Goal: Transaction & Acquisition: Purchase product/service

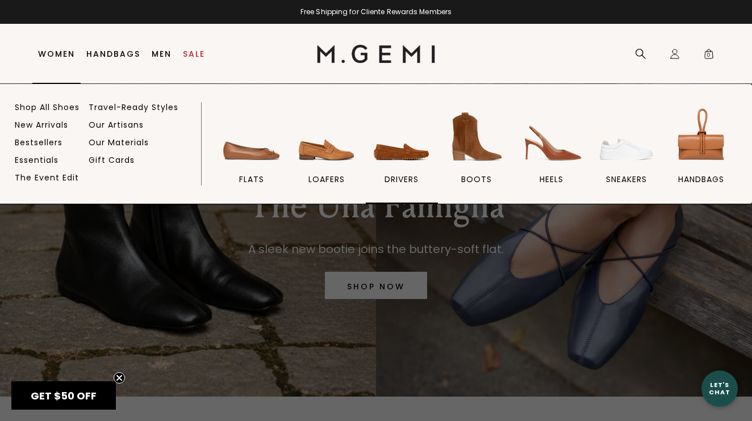
click at [423, 148] on img at bounding box center [402, 137] width 64 height 64
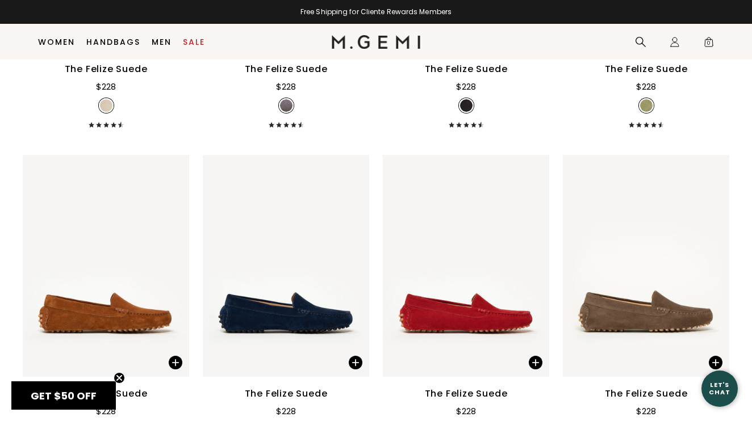
scroll to position [845, 0]
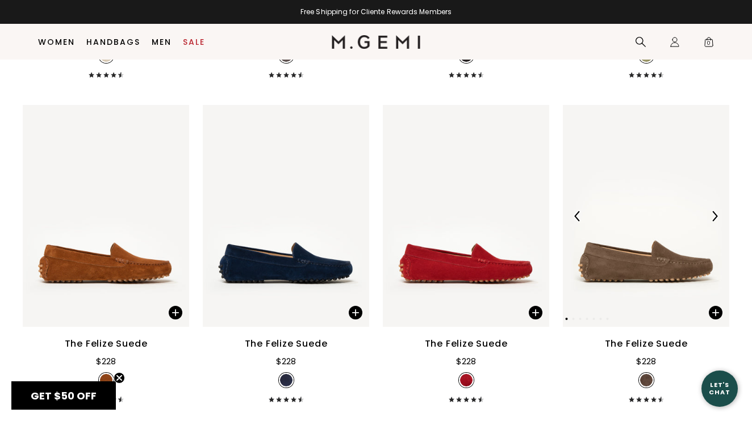
click at [684, 186] on img at bounding box center [646, 216] width 166 height 222
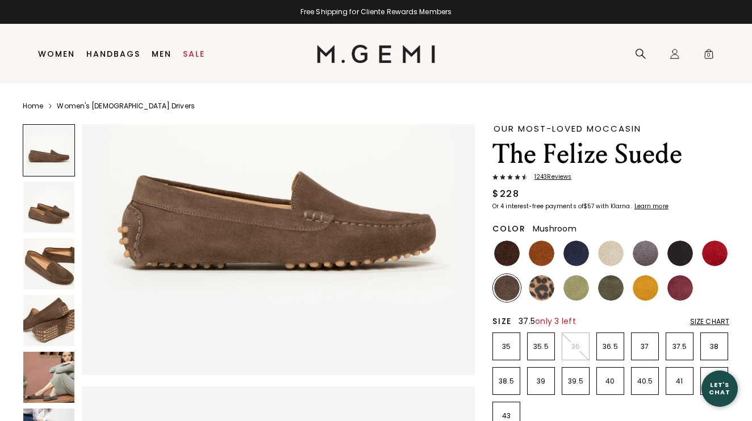
click at [678, 344] on p "37.5" at bounding box center [679, 346] width 27 height 9
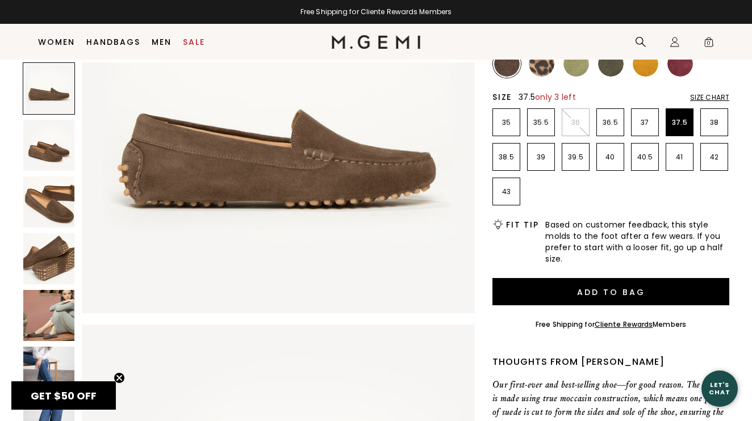
scroll to position [153, 0]
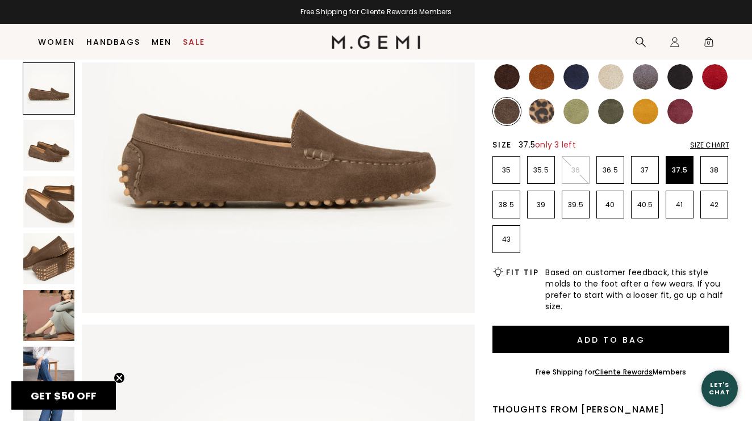
click at [606, 70] on img at bounding box center [611, 77] width 26 height 26
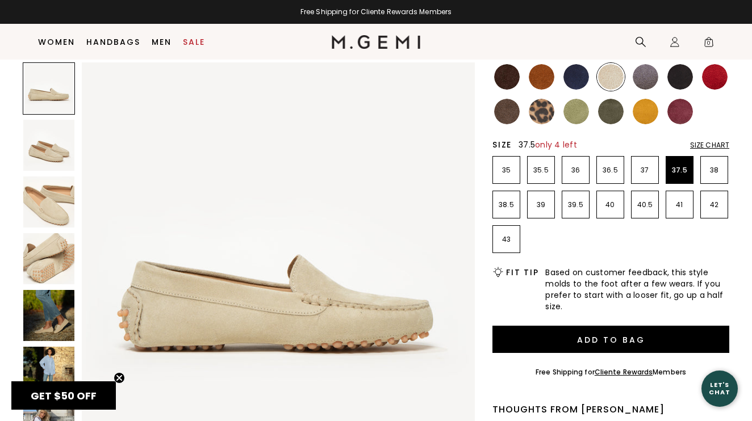
click at [53, 320] on img at bounding box center [48, 315] width 51 height 51
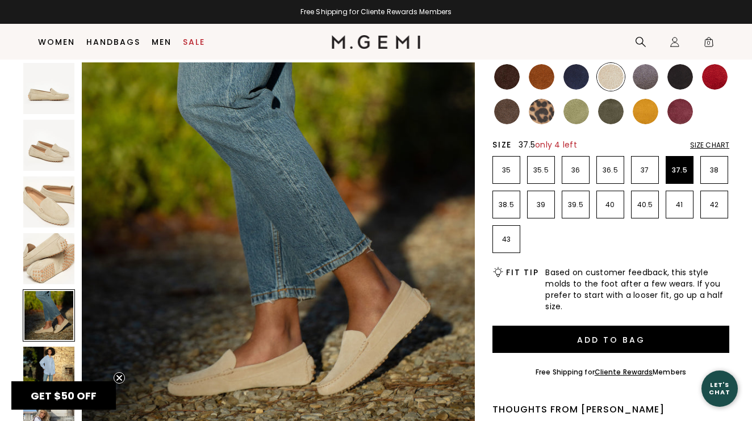
click at [45, 349] on img at bounding box center [48, 372] width 51 height 51
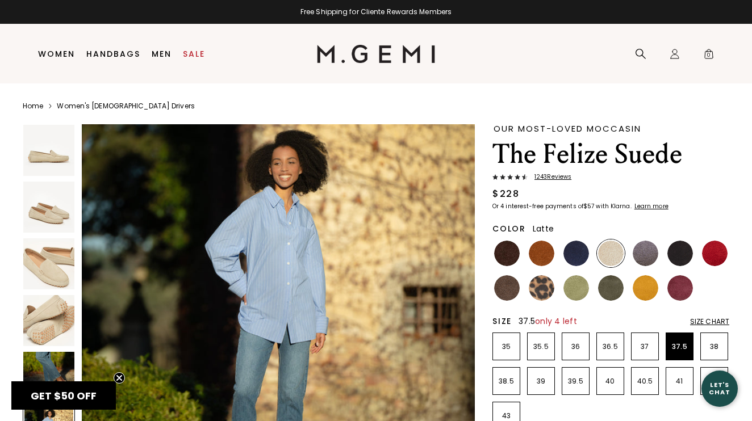
scroll to position [0, 0]
click at [507, 292] on img at bounding box center [507, 288] width 26 height 26
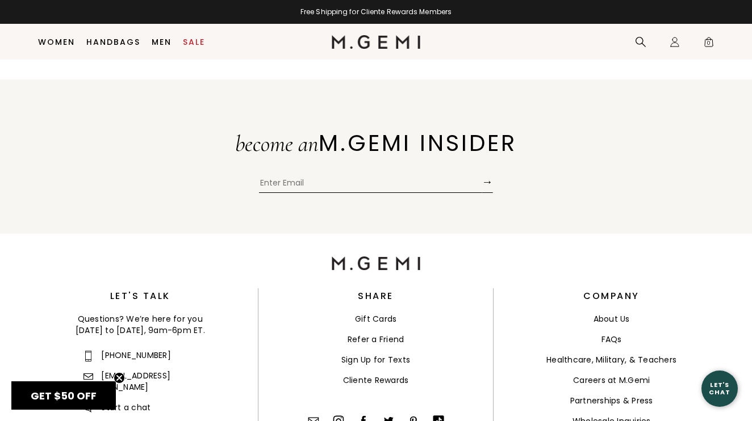
scroll to position [3826, 0]
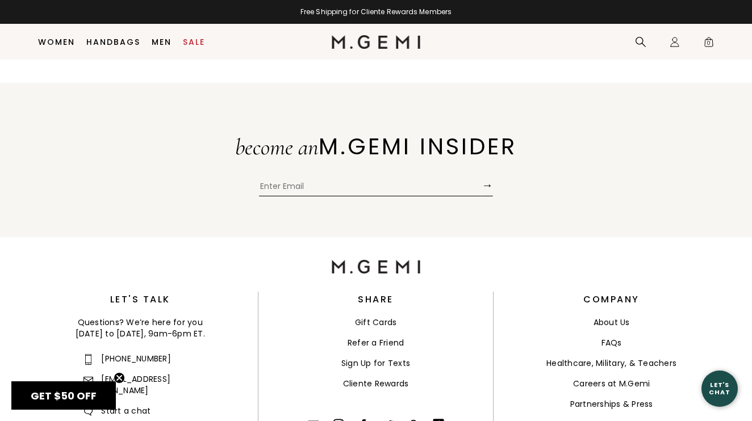
click at [618, 358] on link "Healthcare, Military, & Teachers" at bounding box center [611, 363] width 130 height 11
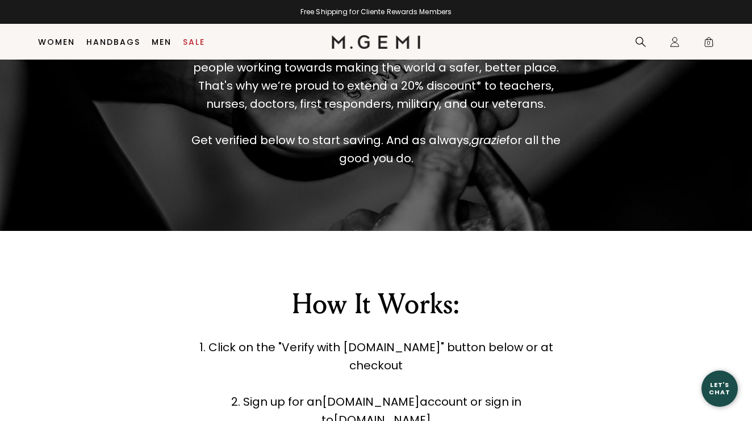
scroll to position [329, 0]
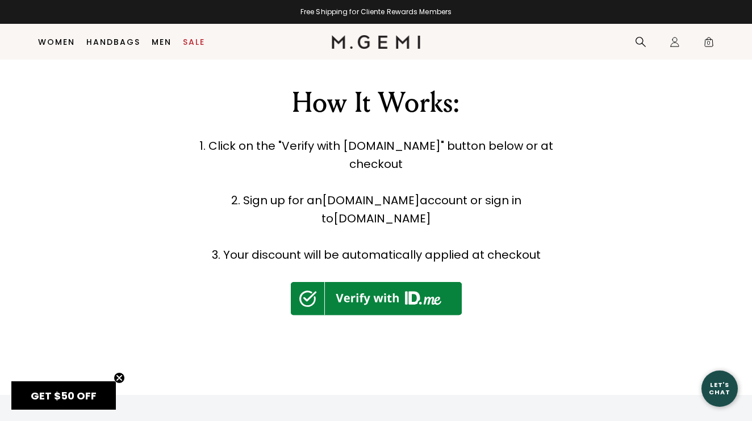
click at [418, 282] on img at bounding box center [376, 298] width 171 height 33
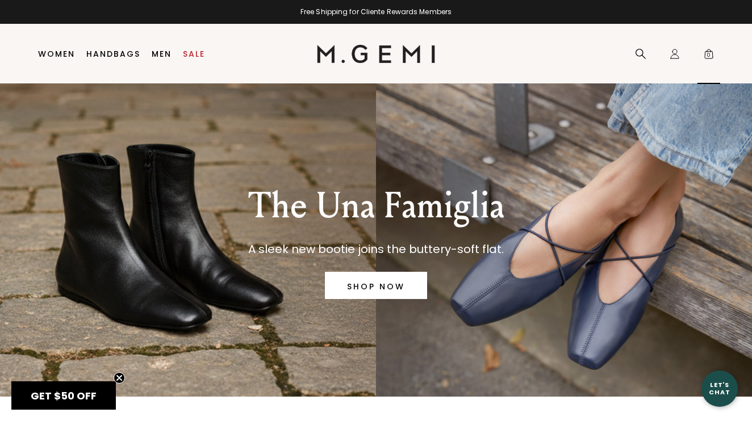
click at [705, 55] on span "0" at bounding box center [708, 56] width 11 height 11
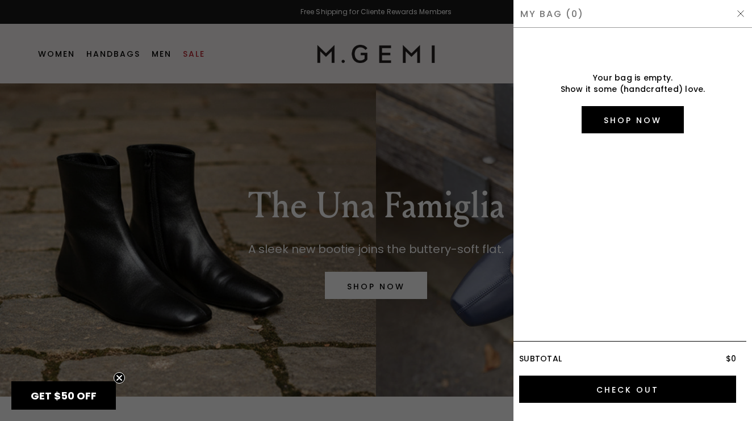
click at [422, 65] on div at bounding box center [376, 210] width 752 height 421
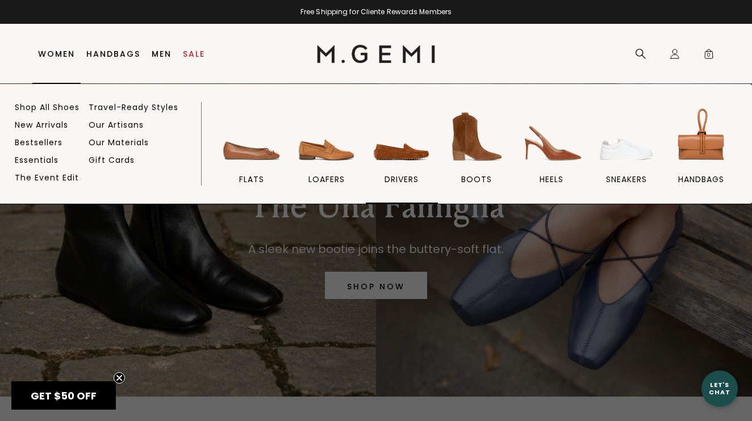
click at [418, 158] on img at bounding box center [402, 137] width 64 height 64
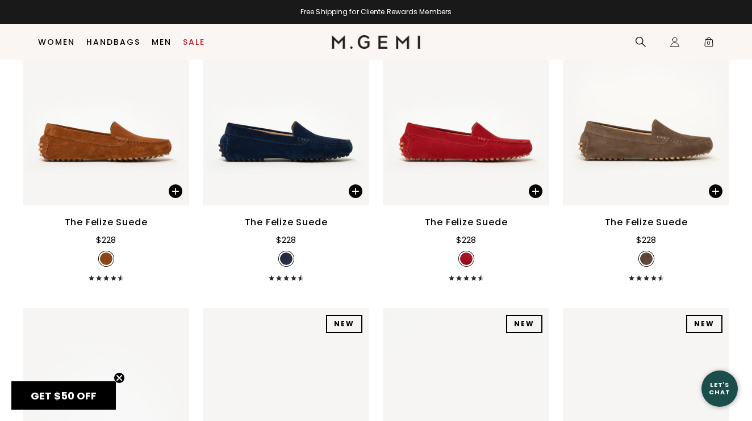
scroll to position [972, 0]
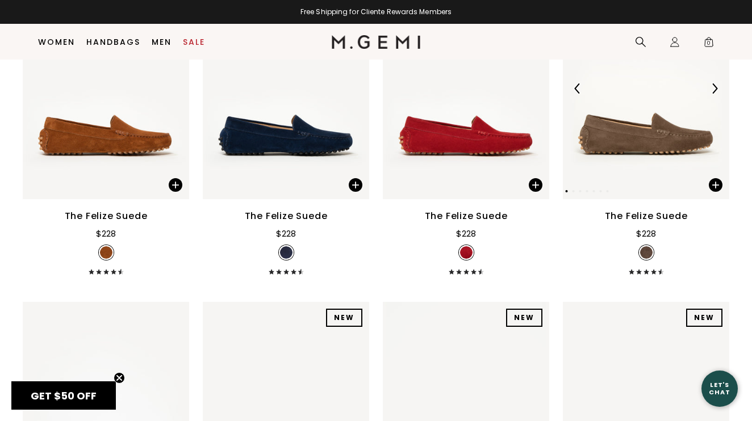
click at [580, 116] on img at bounding box center [646, 88] width 166 height 222
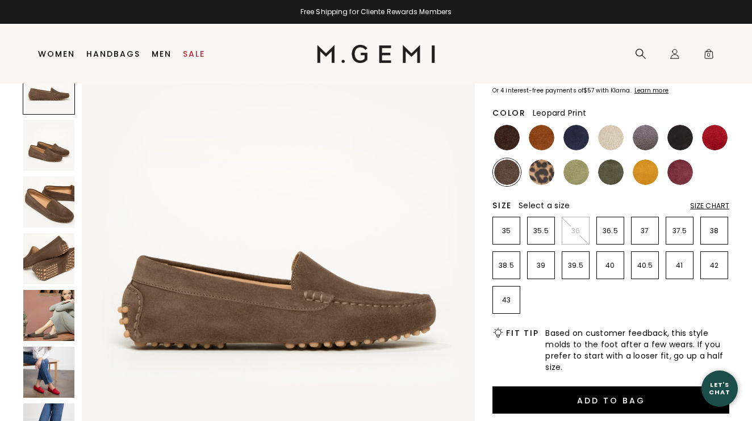
scroll to position [118, 0]
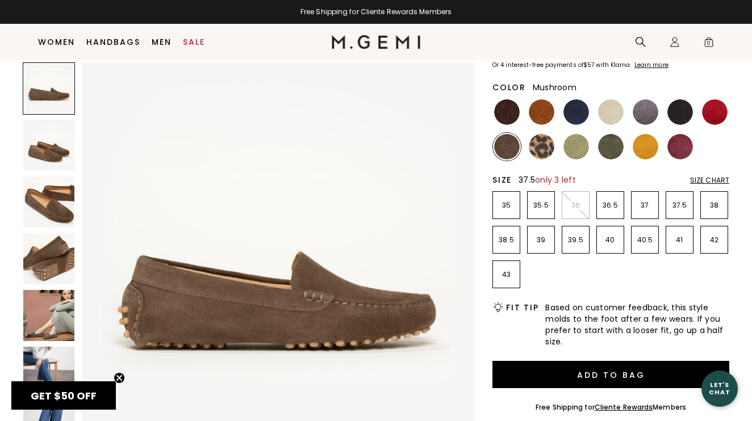
click at [683, 206] on p "37.5" at bounding box center [679, 205] width 27 height 9
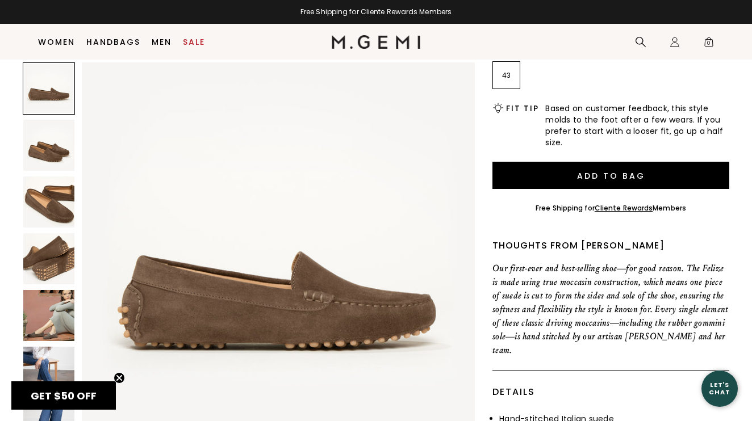
scroll to position [316, 0]
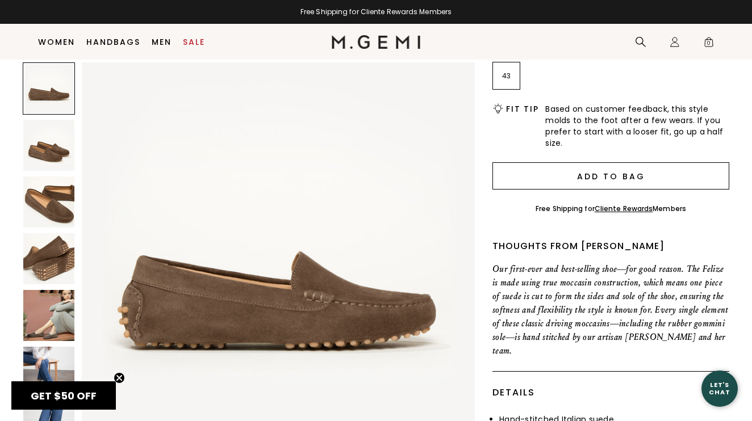
click at [639, 171] on button "Add to Bag" at bounding box center [610, 175] width 237 height 27
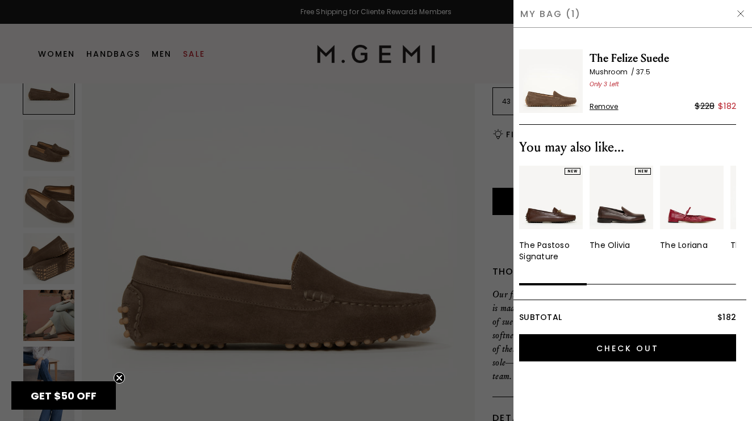
scroll to position [0, 0]
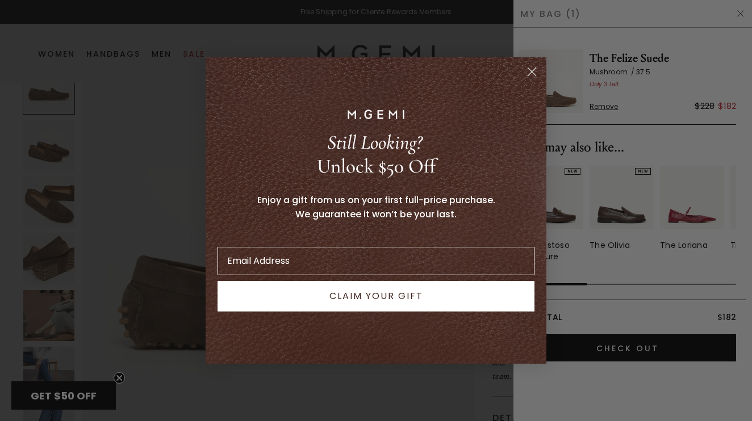
click at [536, 70] on circle "Close dialog" at bounding box center [531, 71] width 19 height 19
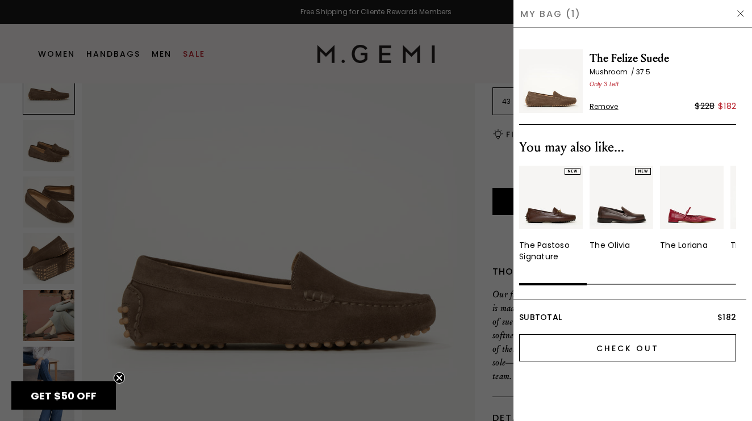
click at [649, 345] on input "Check Out" at bounding box center [627, 347] width 217 height 27
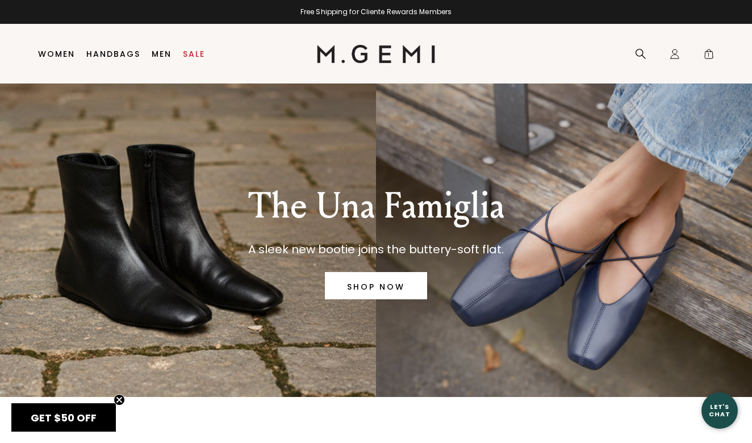
click at [61, 421] on span "GET $50 OFF" at bounding box center [64, 417] width 66 height 14
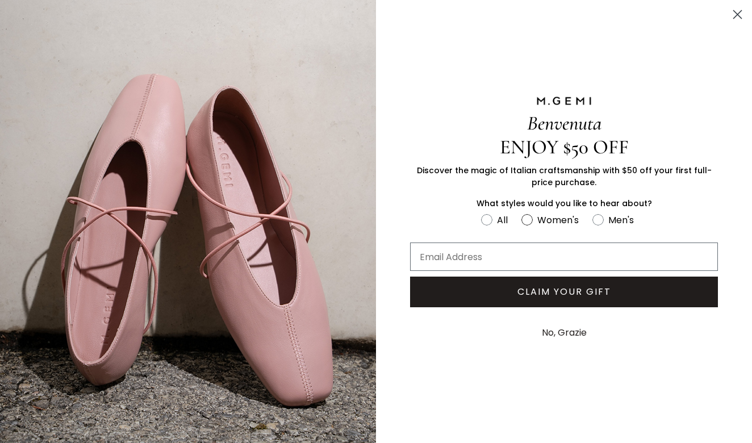
click at [525, 223] on circle "FULLSCREEN Form" at bounding box center [526, 219] width 11 height 11
click at [481, 212] on input "Women's" at bounding box center [480, 212] width 1 height 1
radio input "true"
click at [490, 257] on input "Email Address" at bounding box center [564, 256] width 308 height 28
click at [605, 263] on input "katiegiordano92@gmail.com" at bounding box center [564, 256] width 308 height 28
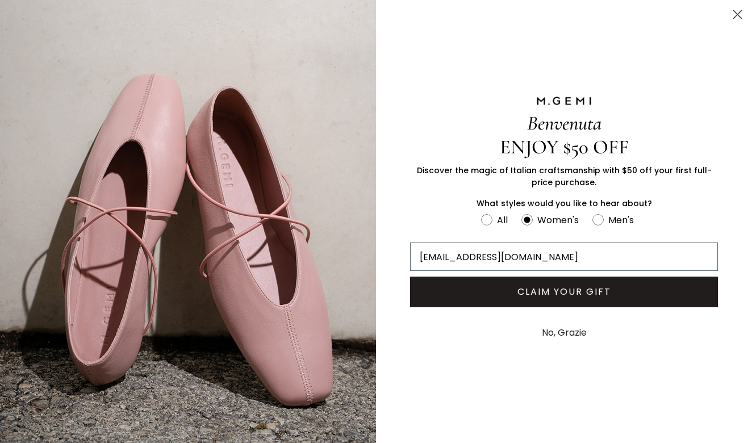
type input "katiegiordano92@gmail.com"
click at [585, 286] on button "CLAIM YOUR GIFT" at bounding box center [564, 291] width 308 height 31
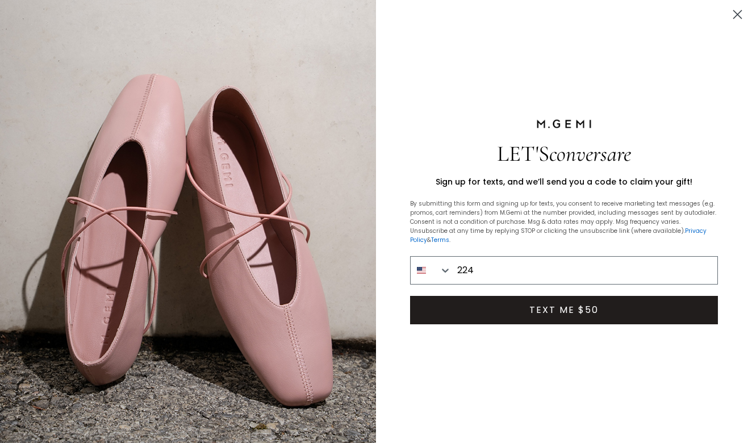
type input "224"
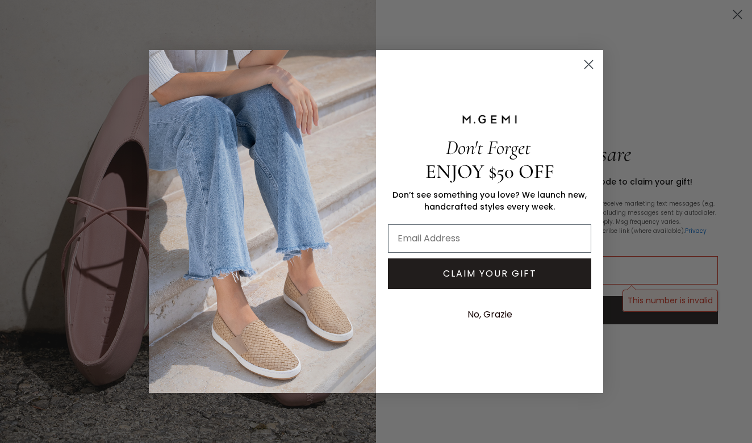
click at [590, 68] on circle "Close dialog" at bounding box center [588, 64] width 19 height 19
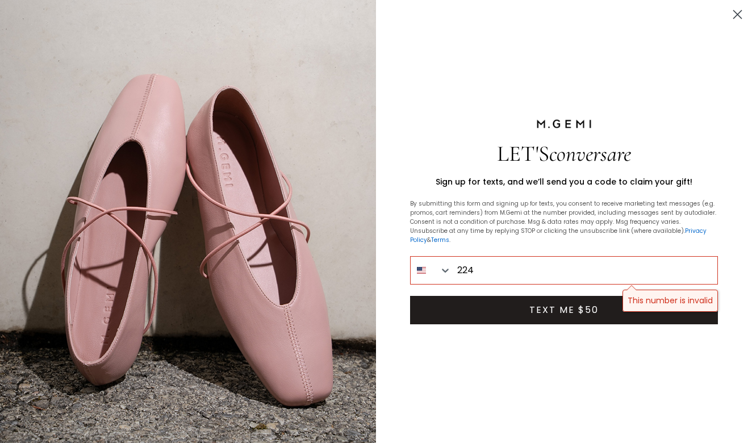
click at [739, 10] on circle "Close dialog" at bounding box center [737, 14] width 19 height 19
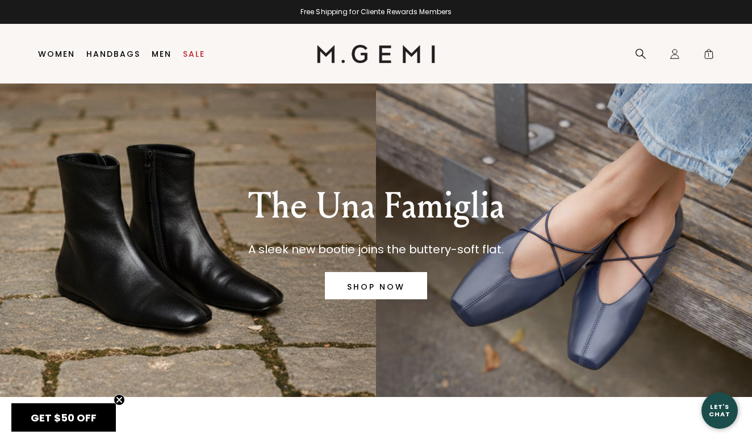
click at [708, 410] on div "Let's Chat" at bounding box center [719, 410] width 36 height 14
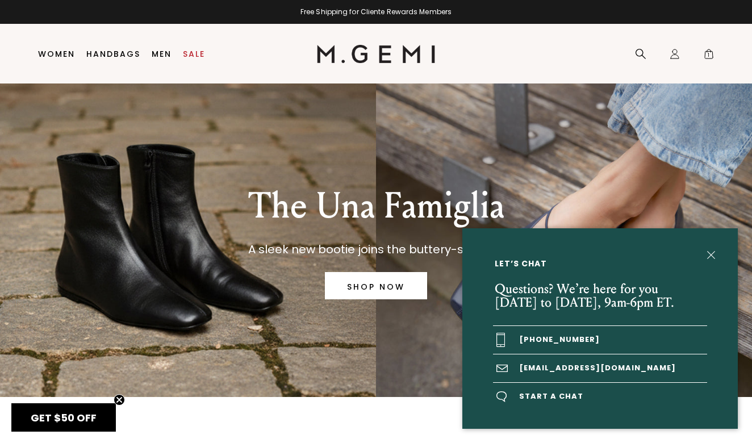
click at [536, 399] on span "Start a chat" at bounding box center [600, 397] width 214 height 28
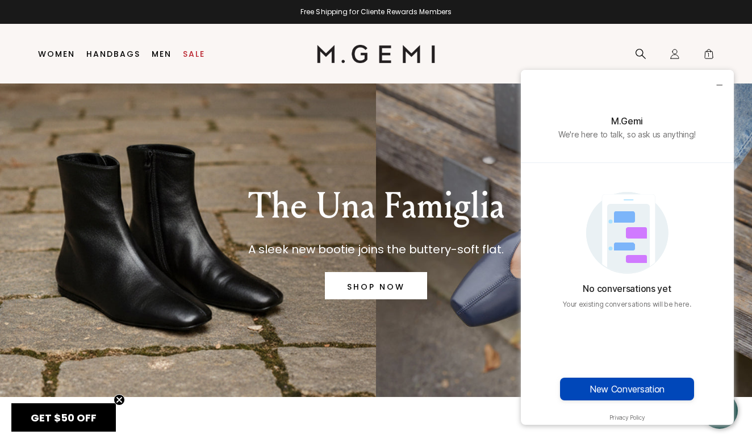
click at [649, 378] on button "New Conversation" at bounding box center [627, 389] width 134 height 23
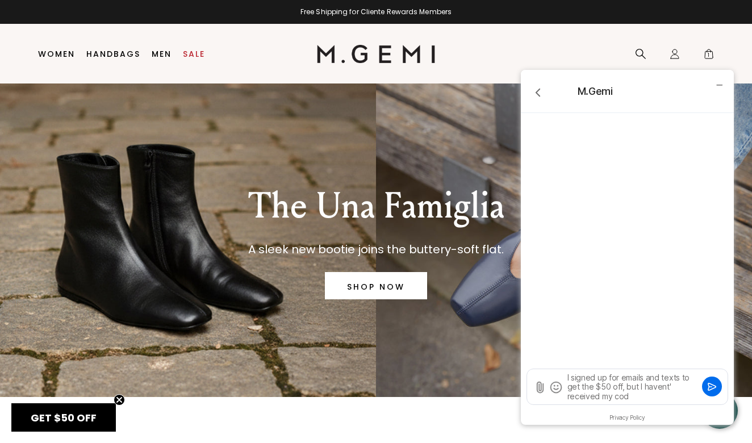
type textarea "I signed up for emails and texts to get the $50 off, but I havent' received my …"
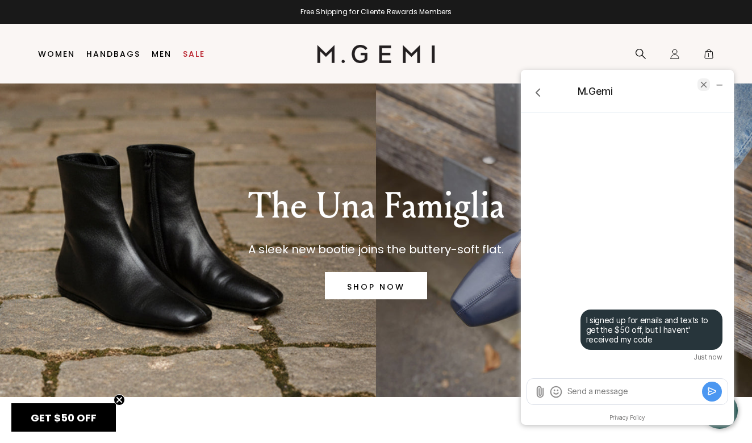
click at [701, 85] on icon "end chat" at bounding box center [703, 84] width 10 height 10
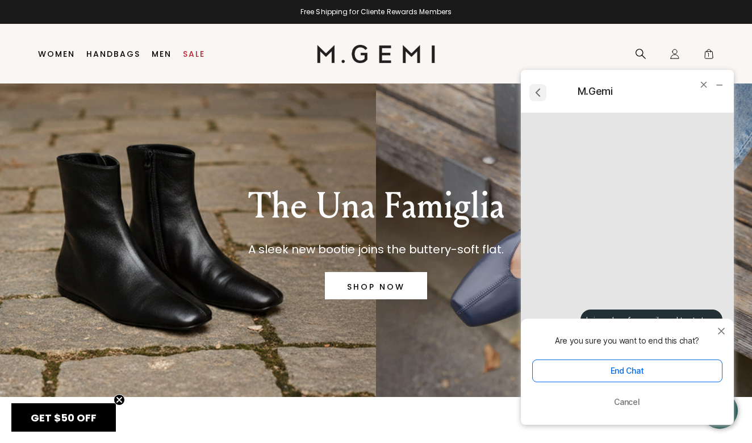
click at [539, 91] on icon "go back" at bounding box center [537, 92] width 15 height 15
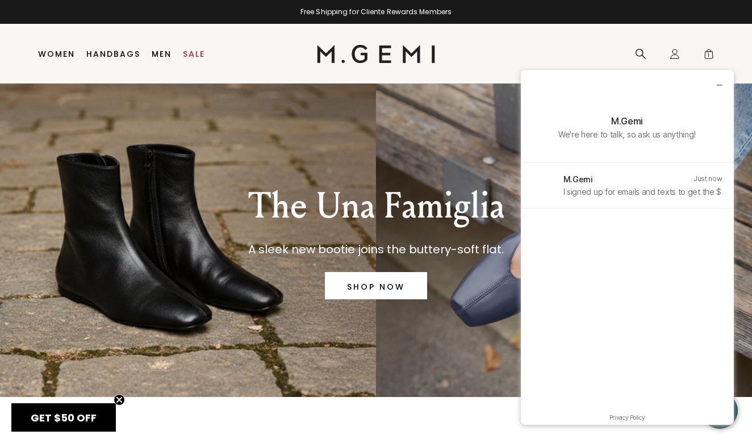
click at [725, 82] on div at bounding box center [717, 85] width 32 height 30
click at [716, 83] on icon "minimize chat widget" at bounding box center [719, 84] width 10 height 10
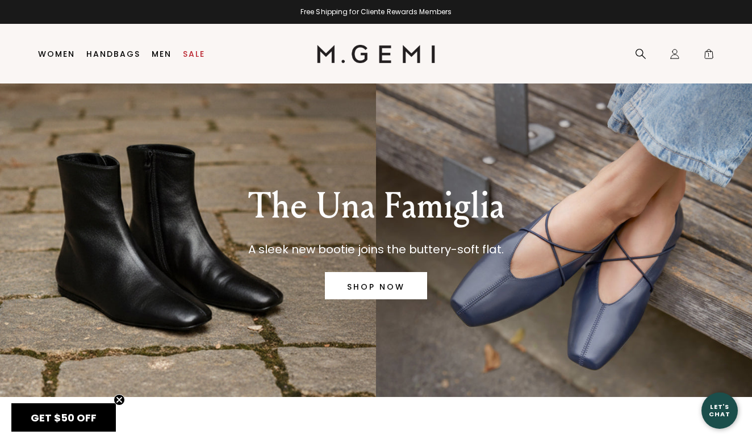
click at [719, 406] on div "Let's Chat" at bounding box center [719, 410] width 36 height 14
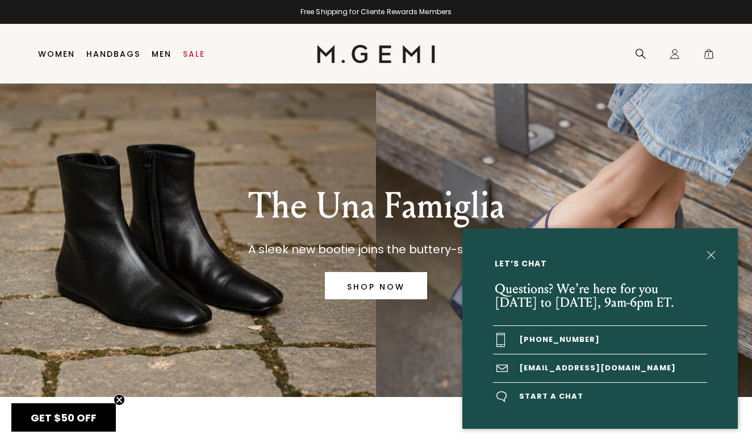
click at [712, 256] on img at bounding box center [711, 255] width 8 height 8
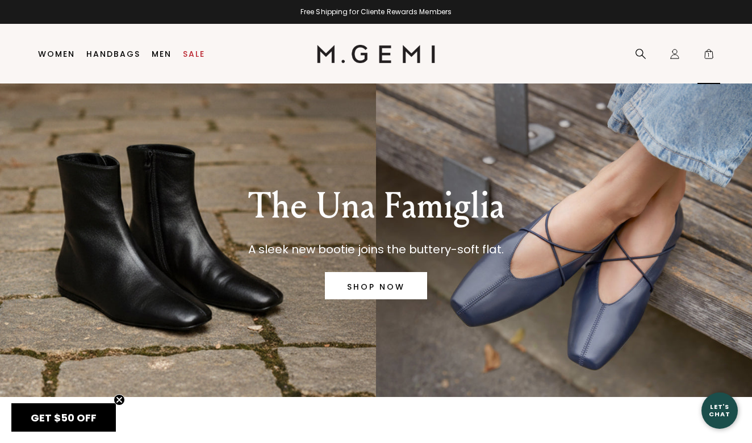
click at [707, 49] on icon "Icons/20x20/bag@2x" at bounding box center [708, 53] width 11 height 11
